Goal: Transaction & Acquisition: Obtain resource

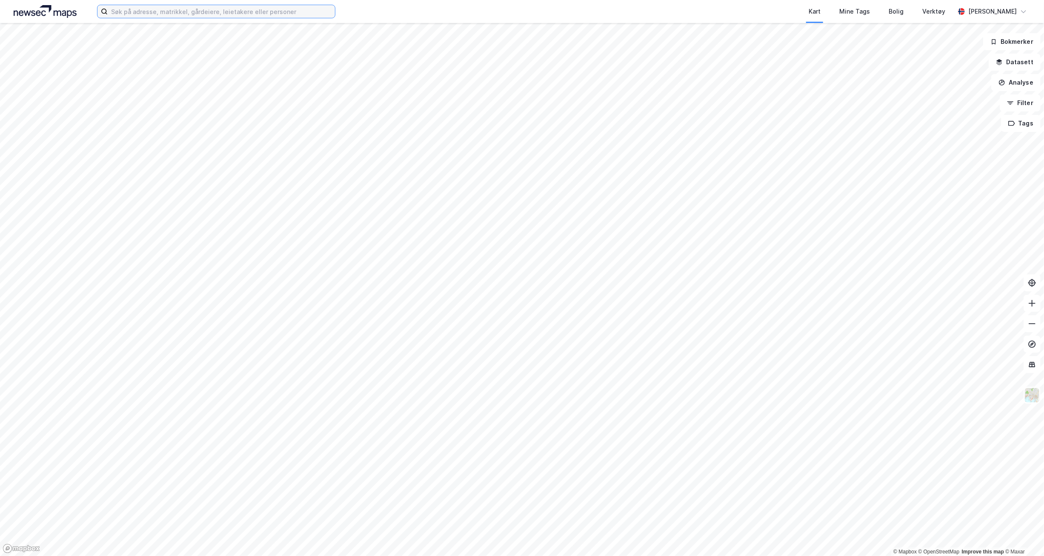
click at [127, 9] on input at bounding box center [221, 11] width 227 height 13
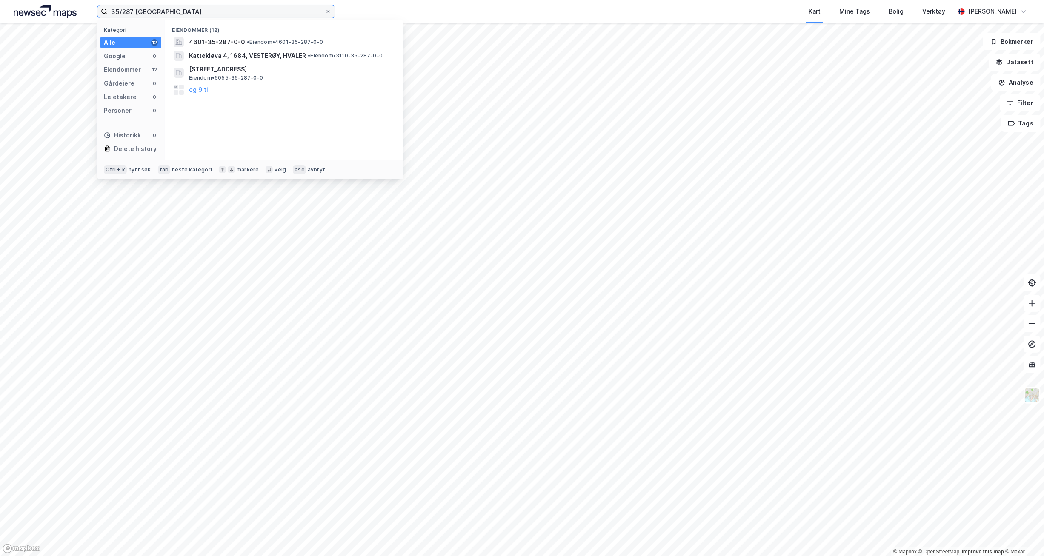
type input "35/287 [GEOGRAPHIC_DATA]"
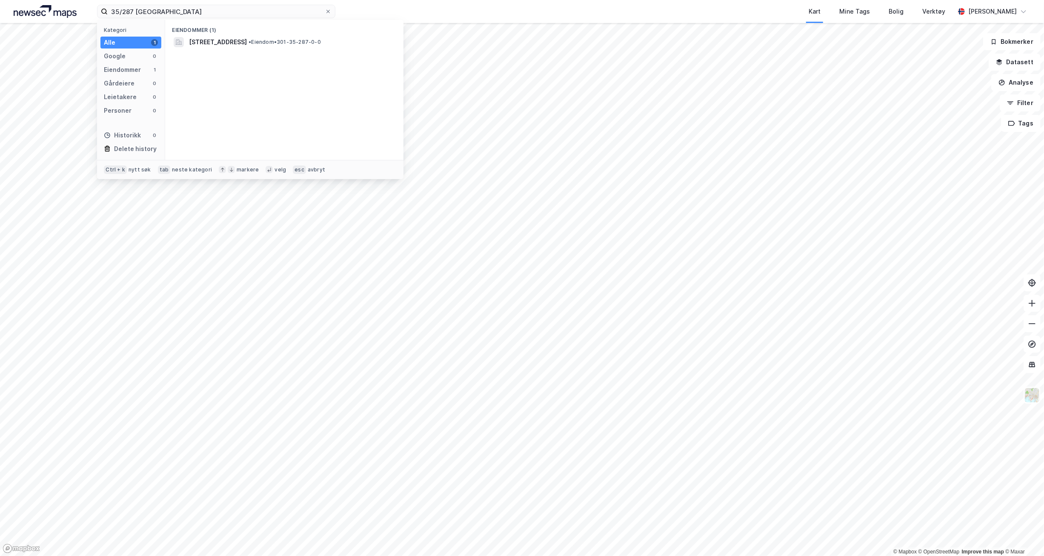
click at [211, 42] on span "[STREET_ADDRESS]" at bounding box center [218, 42] width 58 height 10
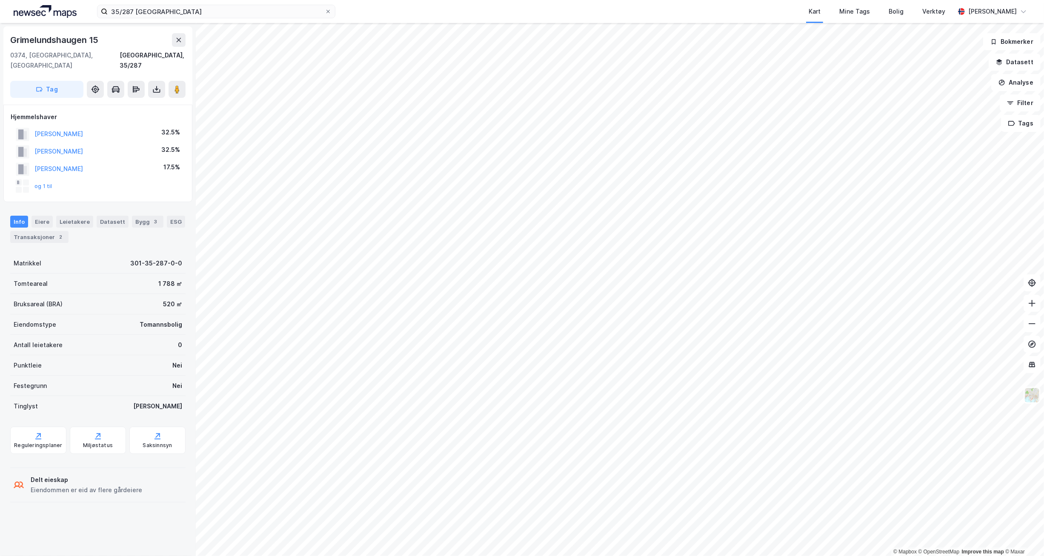
click at [152, 85] on icon at bounding box center [156, 89] width 9 height 9
click at [136, 103] on div "Last ned grunnbok" at bounding box center [114, 106] width 49 height 7
